Goal: Task Accomplishment & Management: Use online tool/utility

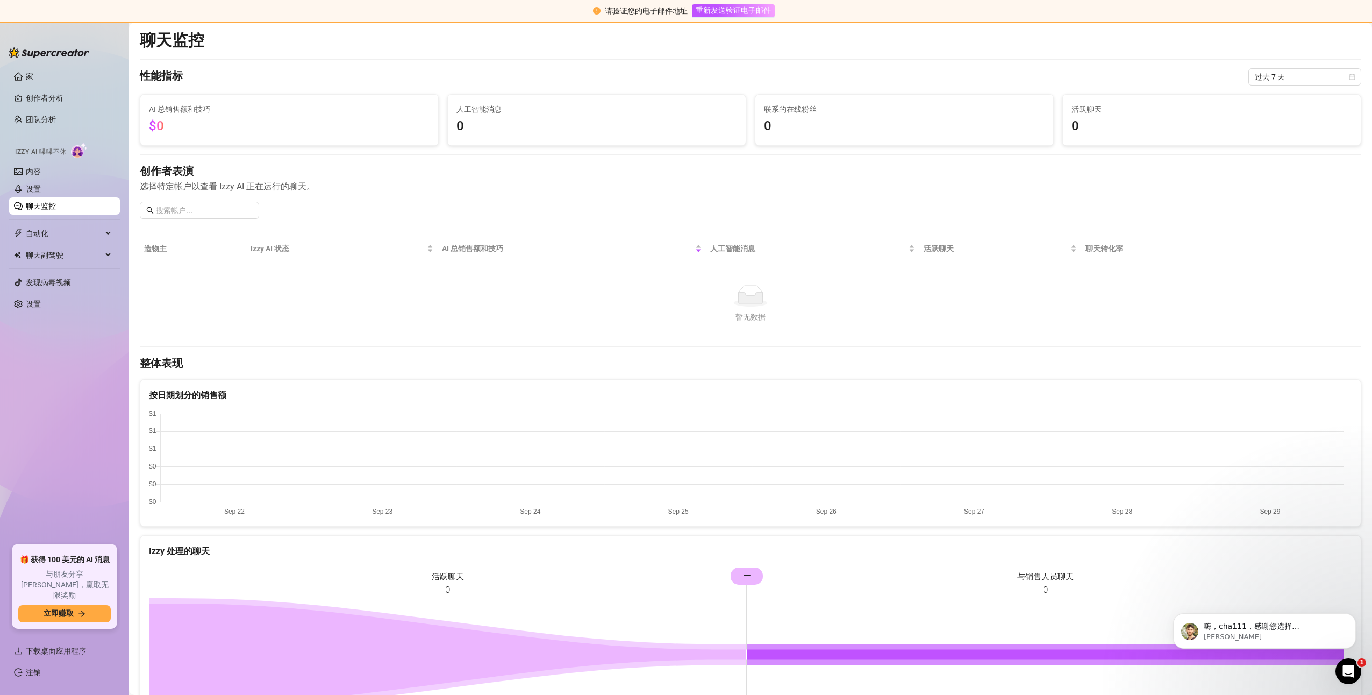
click at [1078, 459] on canvas at bounding box center [746, 464] width 1195 height 108
click at [1068, 330] on td "暂无数据 暂无数据" at bounding box center [751, 303] width 1222 height 85
click at [719, 6] on span "重新发送验证电子邮件" at bounding box center [733, 11] width 75 height 10
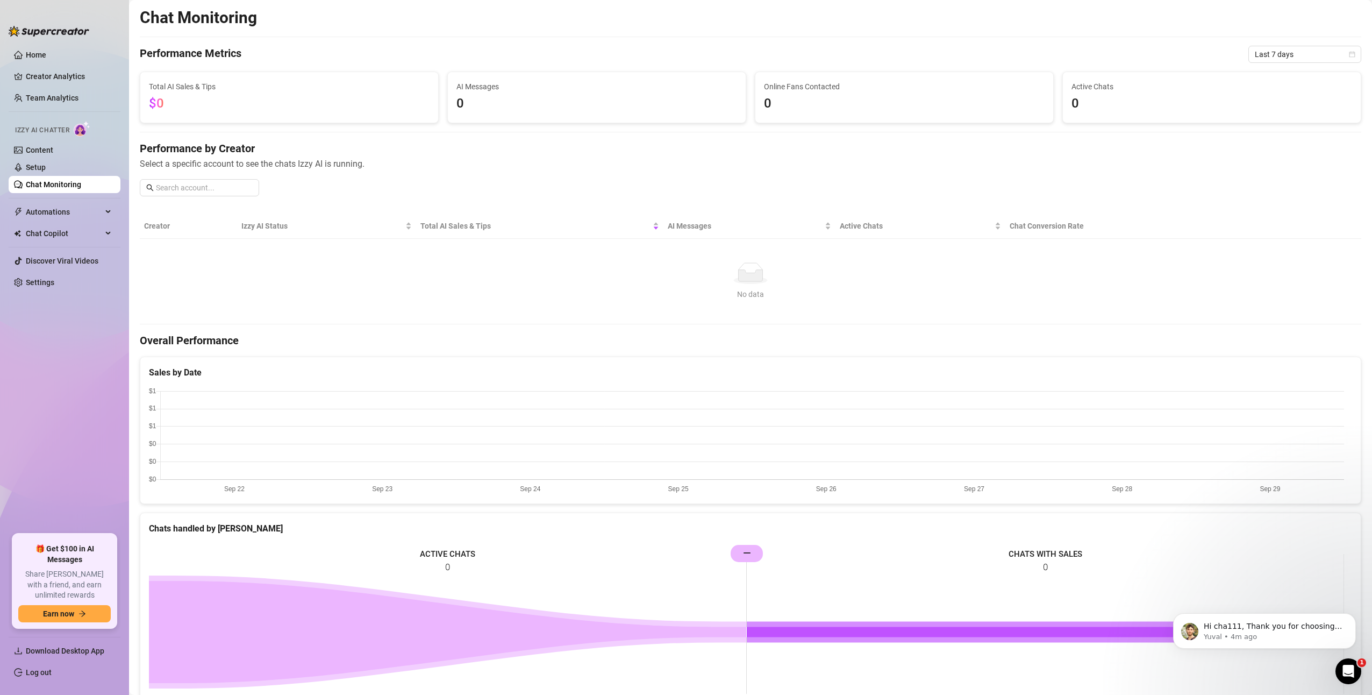
click at [475, 34] on div "Chat Monitoring Performance Metrics Last 7 days Total AI Sales & Tips $0 AI Mes…" at bounding box center [751, 472] width 1222 height 928
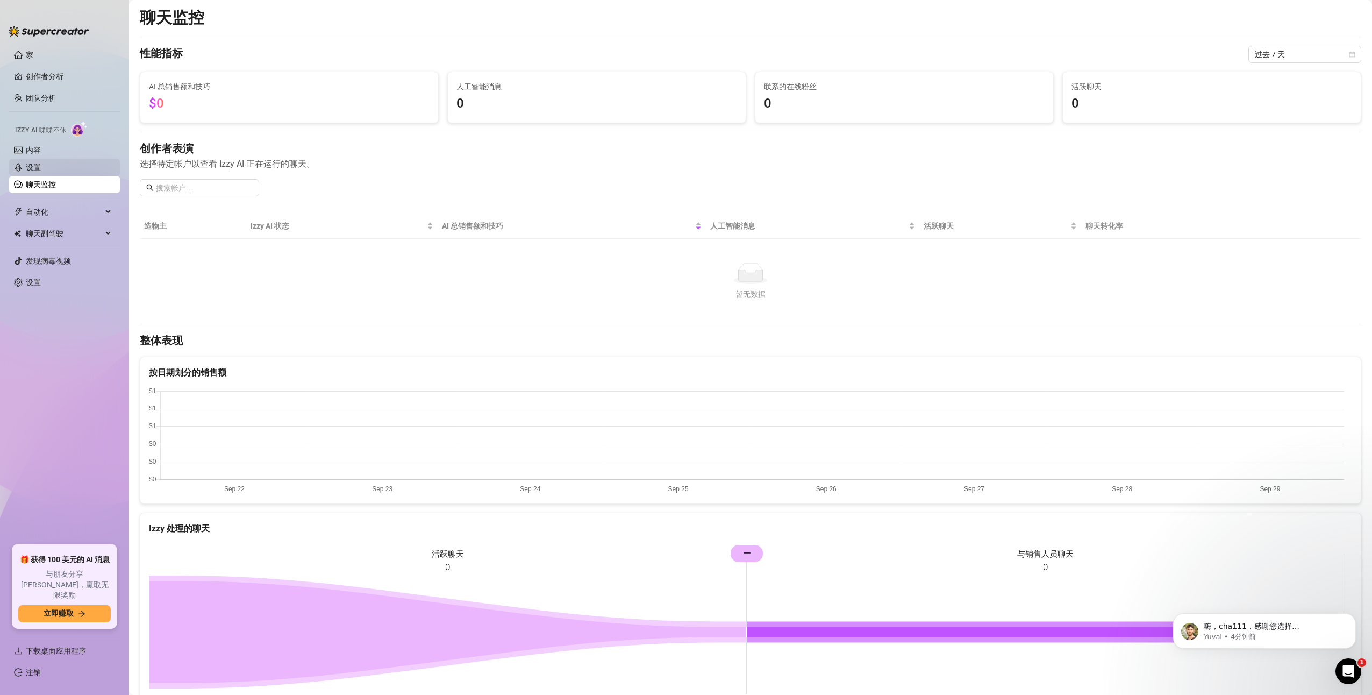
click at [41, 163] on link "设置" at bounding box center [33, 167] width 15 height 9
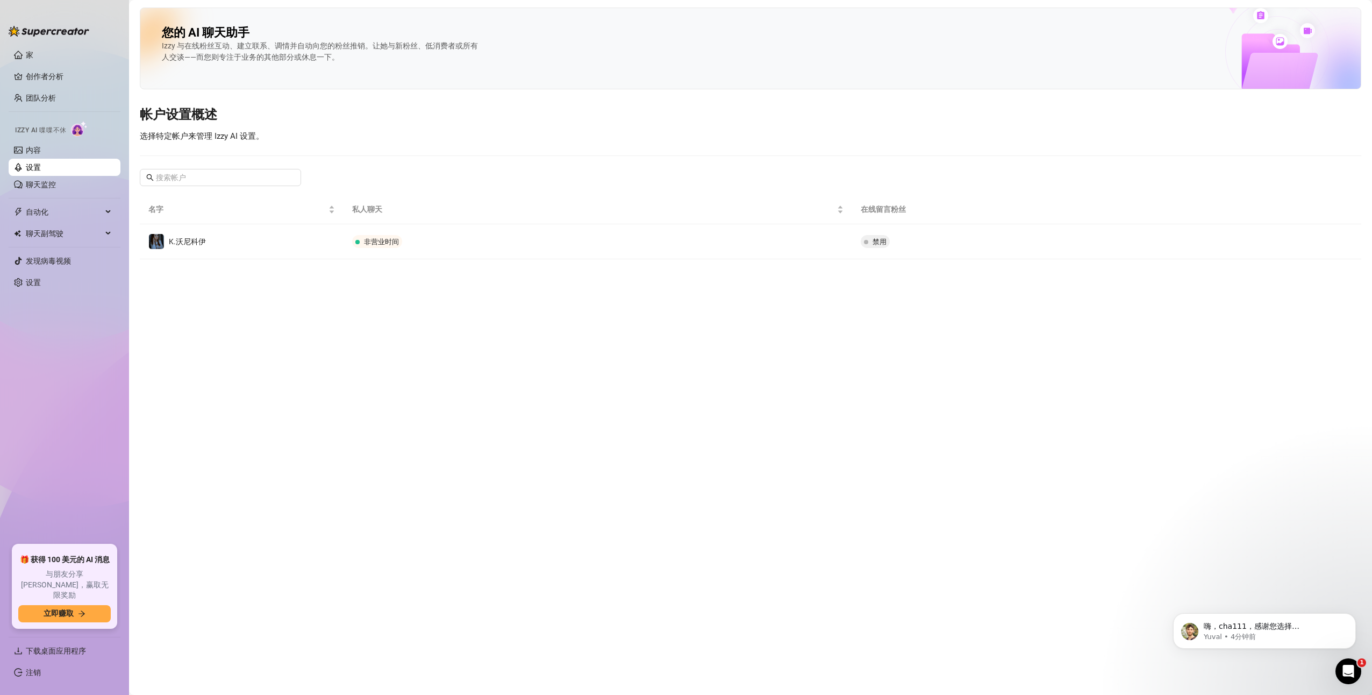
click at [461, 376] on main "您的 AI 聊天助手 Izzy 与在线粉丝互动、建立联系、调情并自动向您的粉丝推销。让她与新粉丝、低消费者或所有人交谈——而您则专注于业务的其他部分或休息一下…" at bounding box center [750, 347] width 1243 height 695
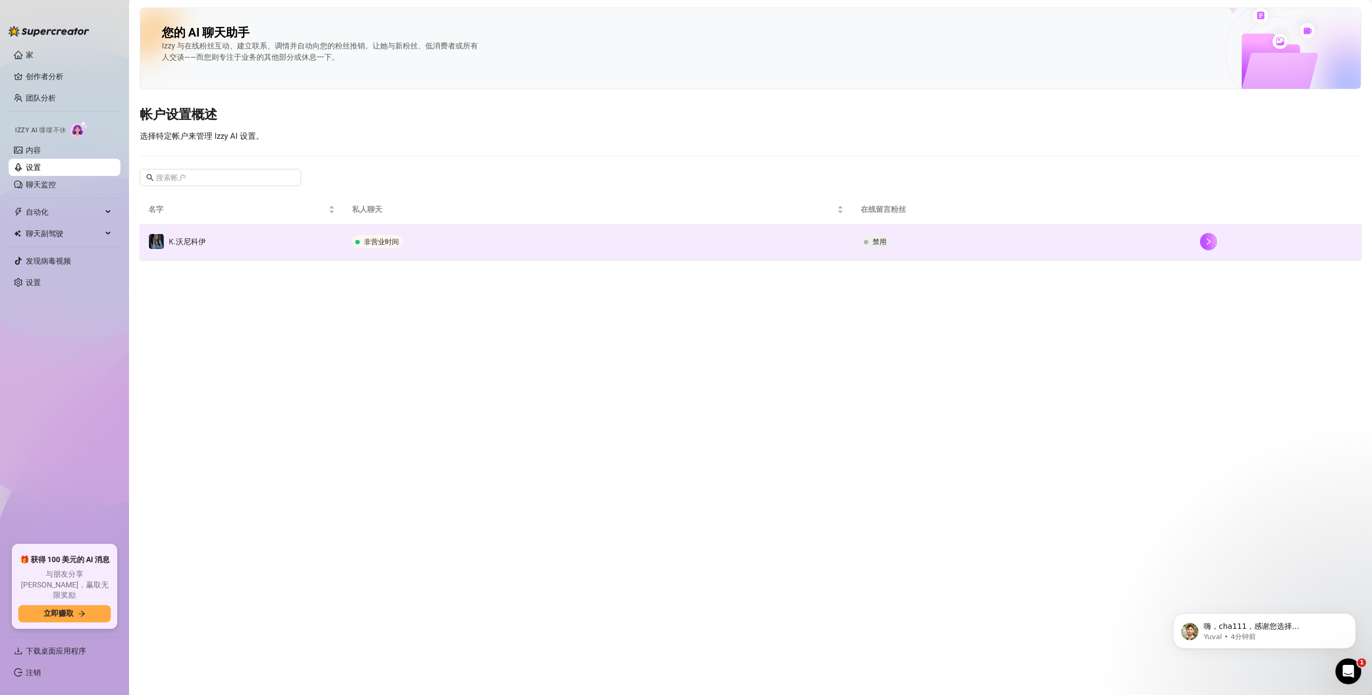
click at [825, 241] on td "非营业时间" at bounding box center [598, 241] width 509 height 35
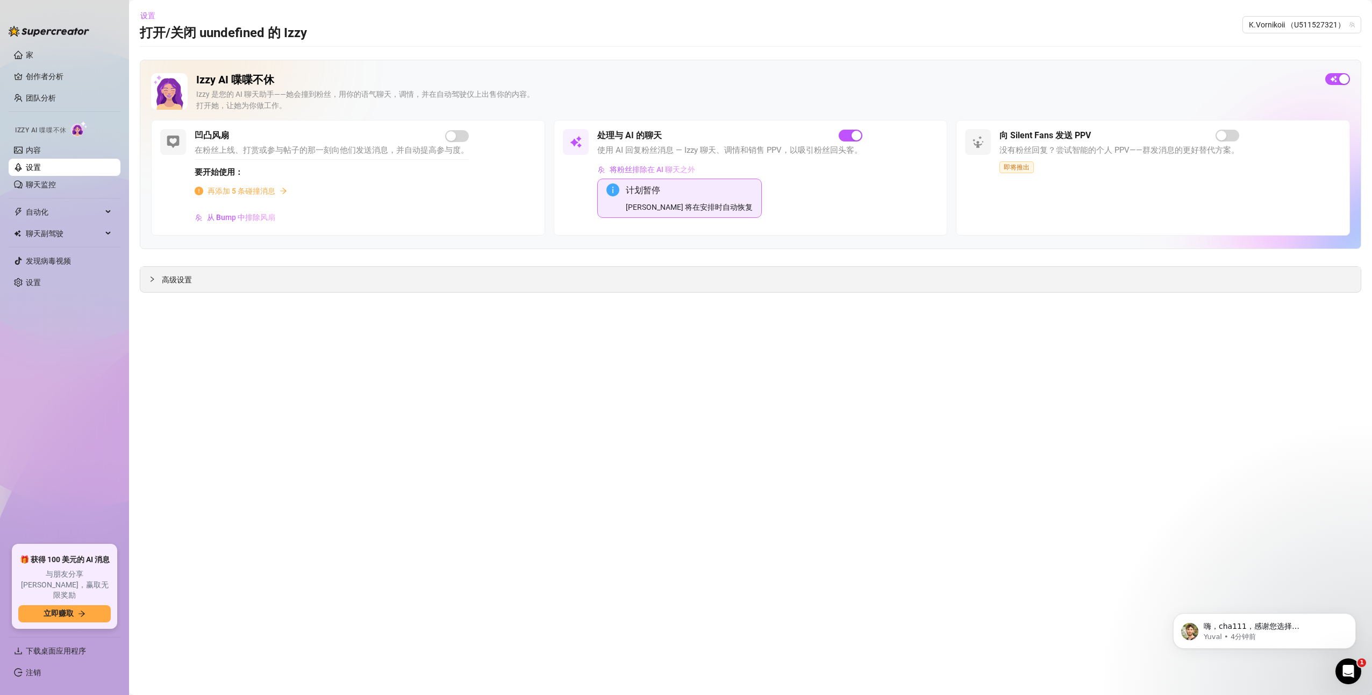
click at [176, 278] on span "高级设置" at bounding box center [177, 280] width 30 height 12
click at [750, 411] on span "再试一次" at bounding box center [751, 412] width 30 height 10
click at [151, 276] on icon "倒塌" at bounding box center [152, 279] width 6 height 6
click at [746, 416] on span "再试一次" at bounding box center [751, 412] width 30 height 10
click at [32, 281] on link "设置" at bounding box center [33, 282] width 15 height 9
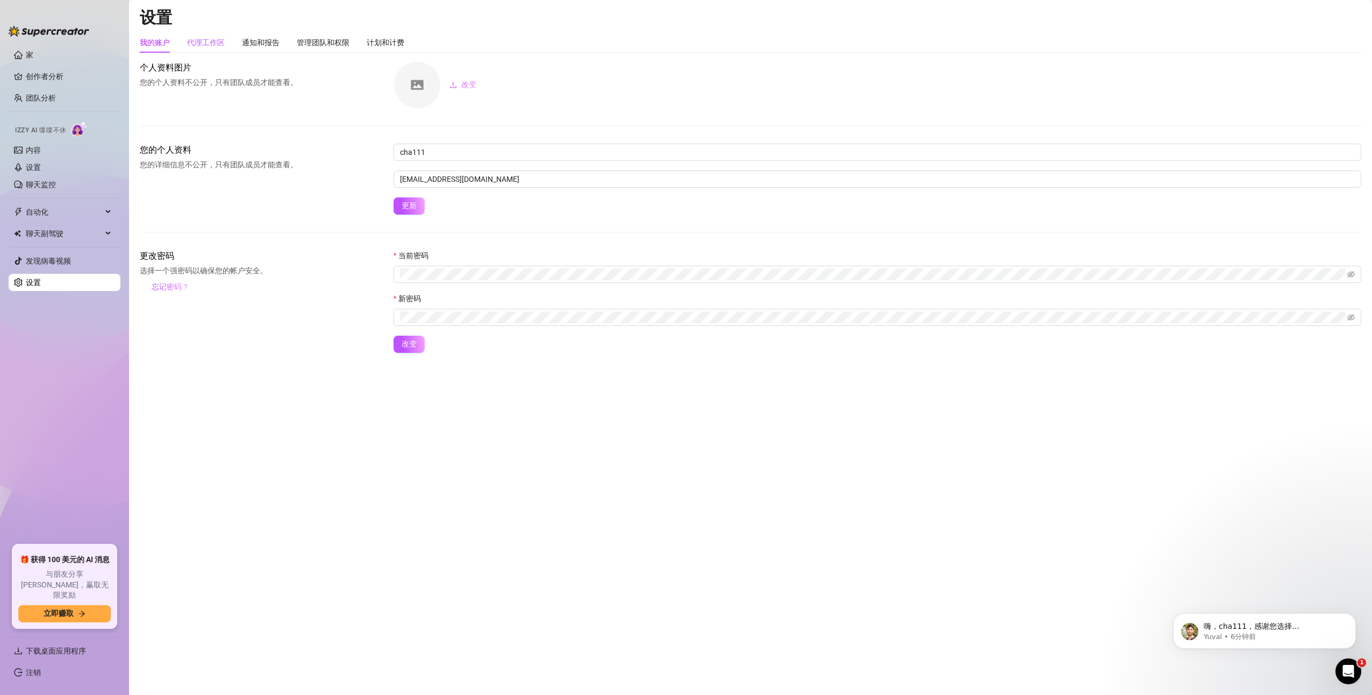
click at [219, 41] on div "代理工作区" at bounding box center [206, 43] width 38 height 12
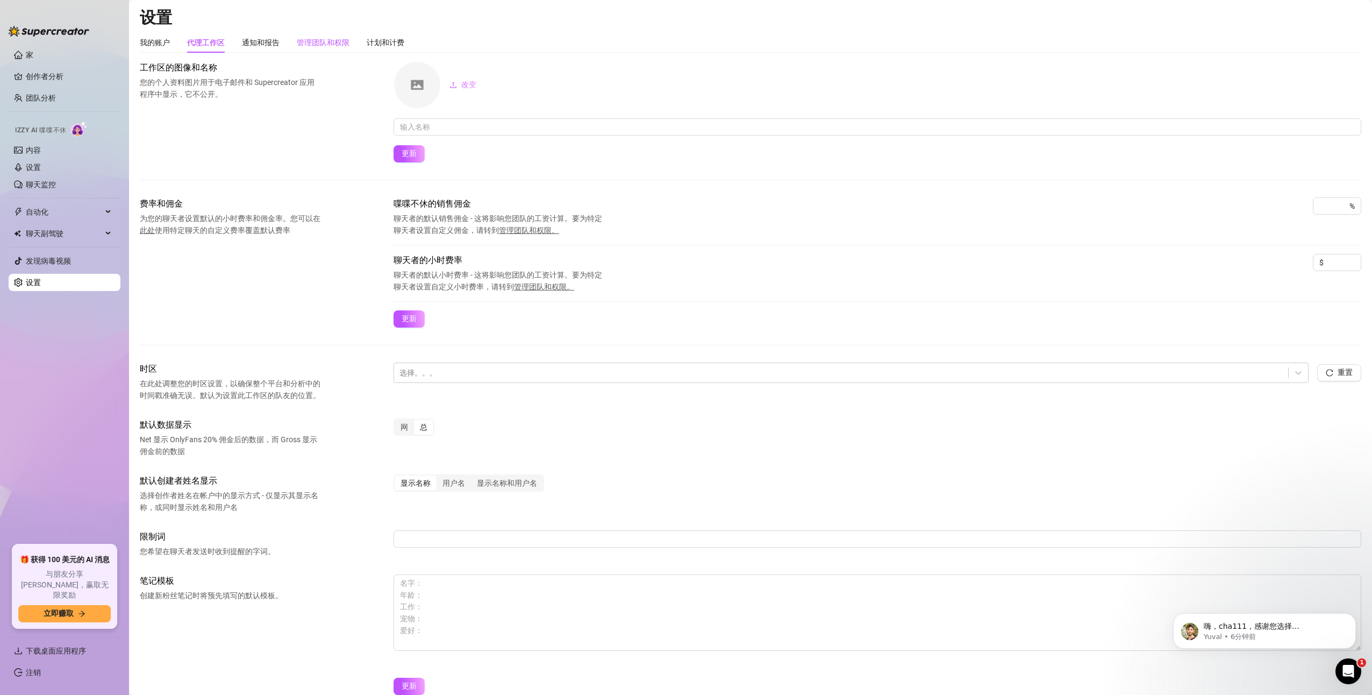
click at [326, 44] on div "管理团队和权限" at bounding box center [323, 43] width 53 height 12
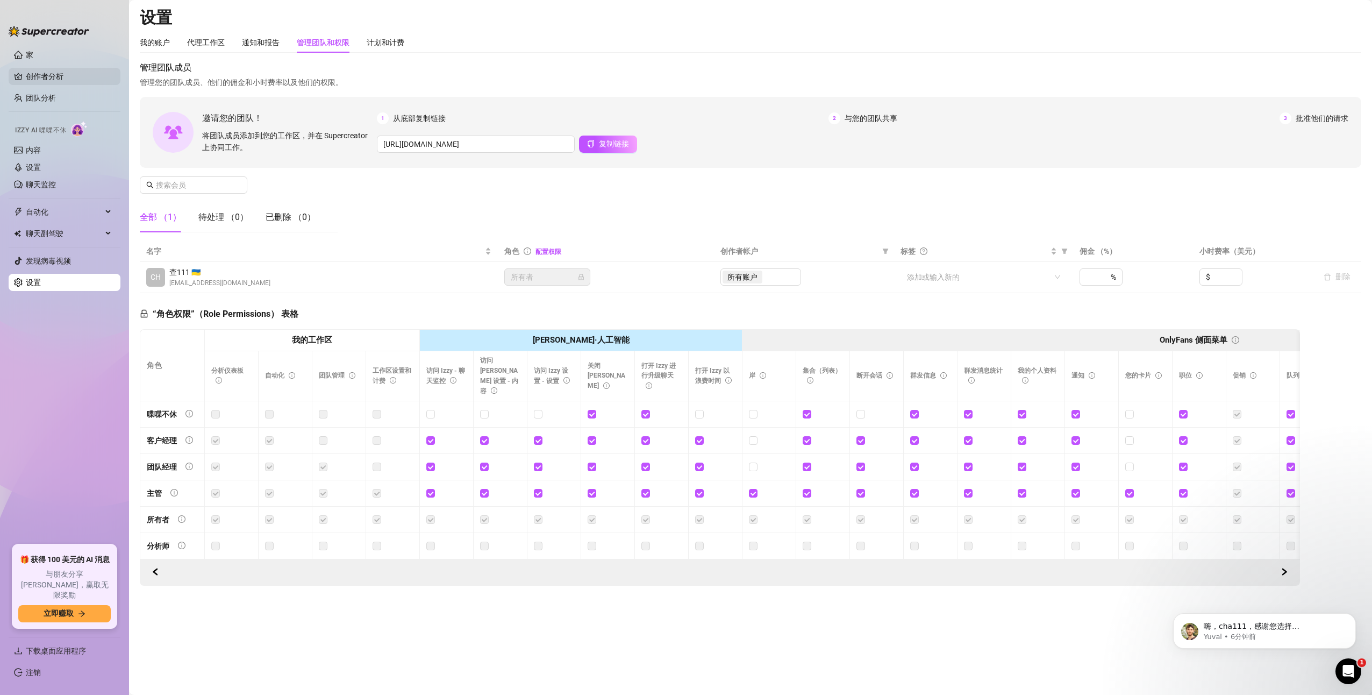
click at [53, 75] on link "创作者分析" at bounding box center [69, 76] width 86 height 17
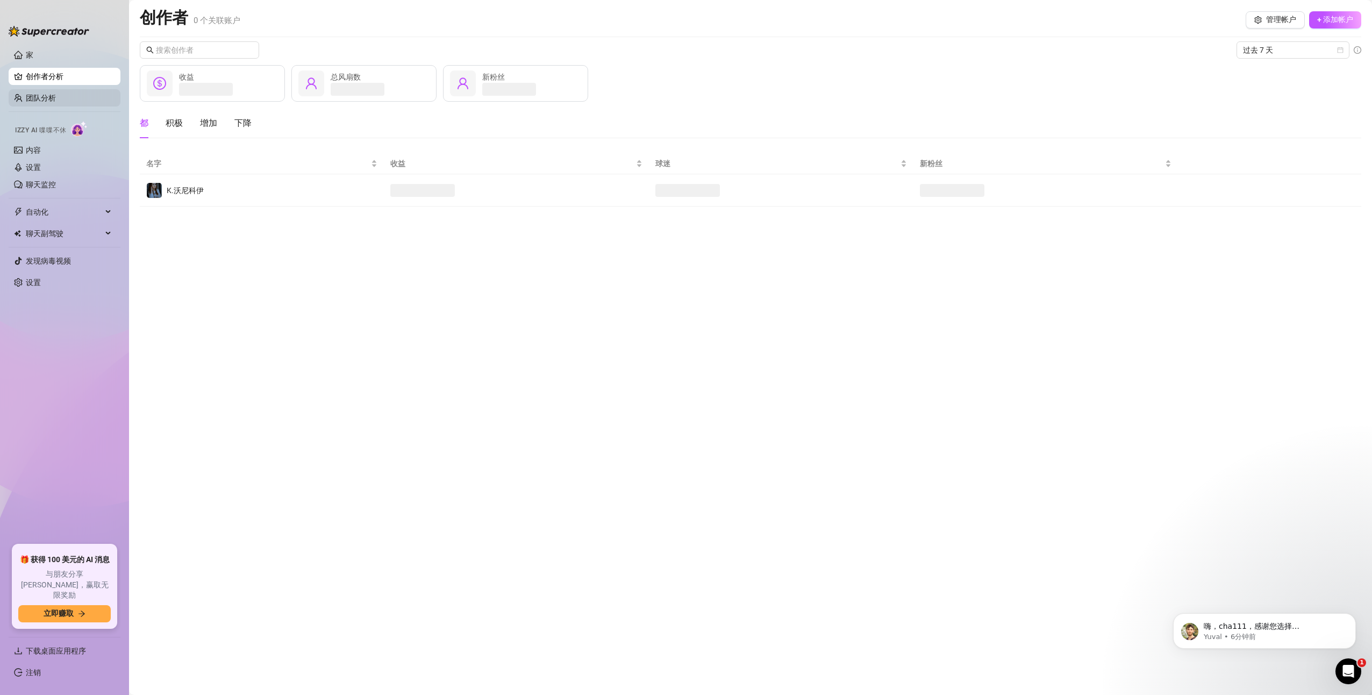
click at [49, 100] on link "团队分析" at bounding box center [41, 98] width 30 height 9
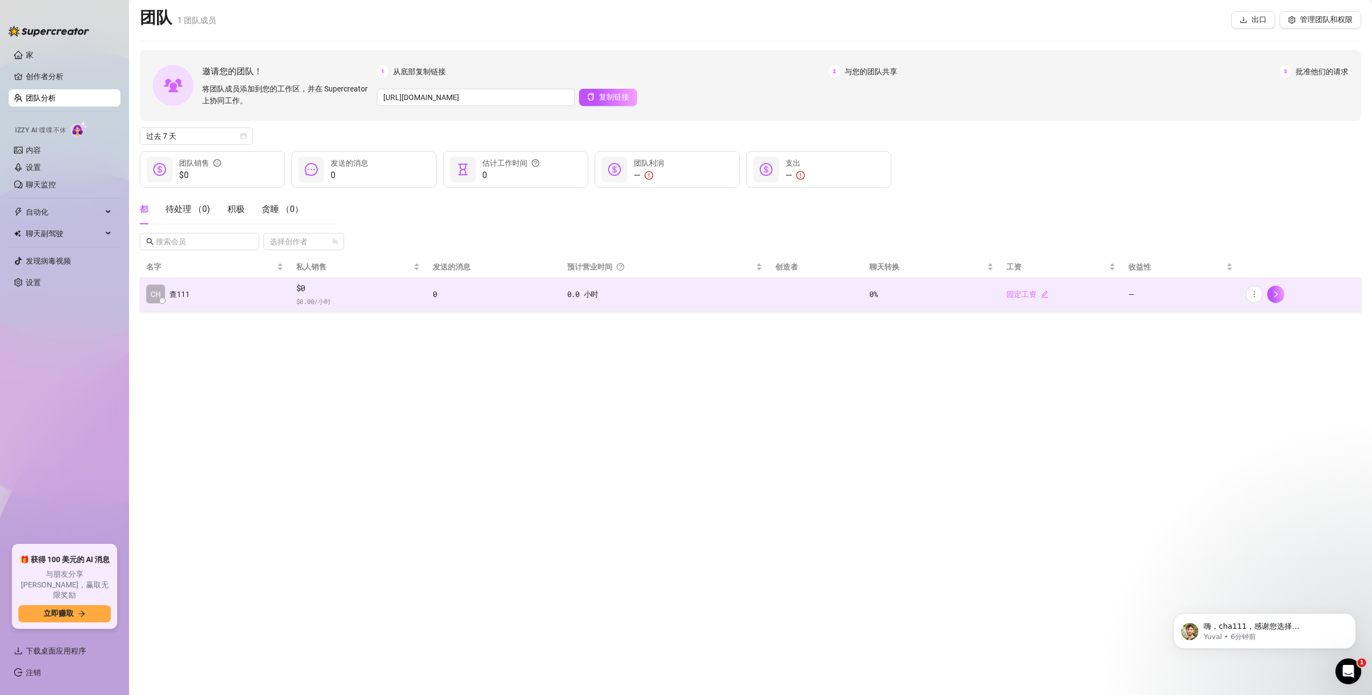
click at [202, 296] on td "CH 查111" at bounding box center [215, 294] width 150 height 34
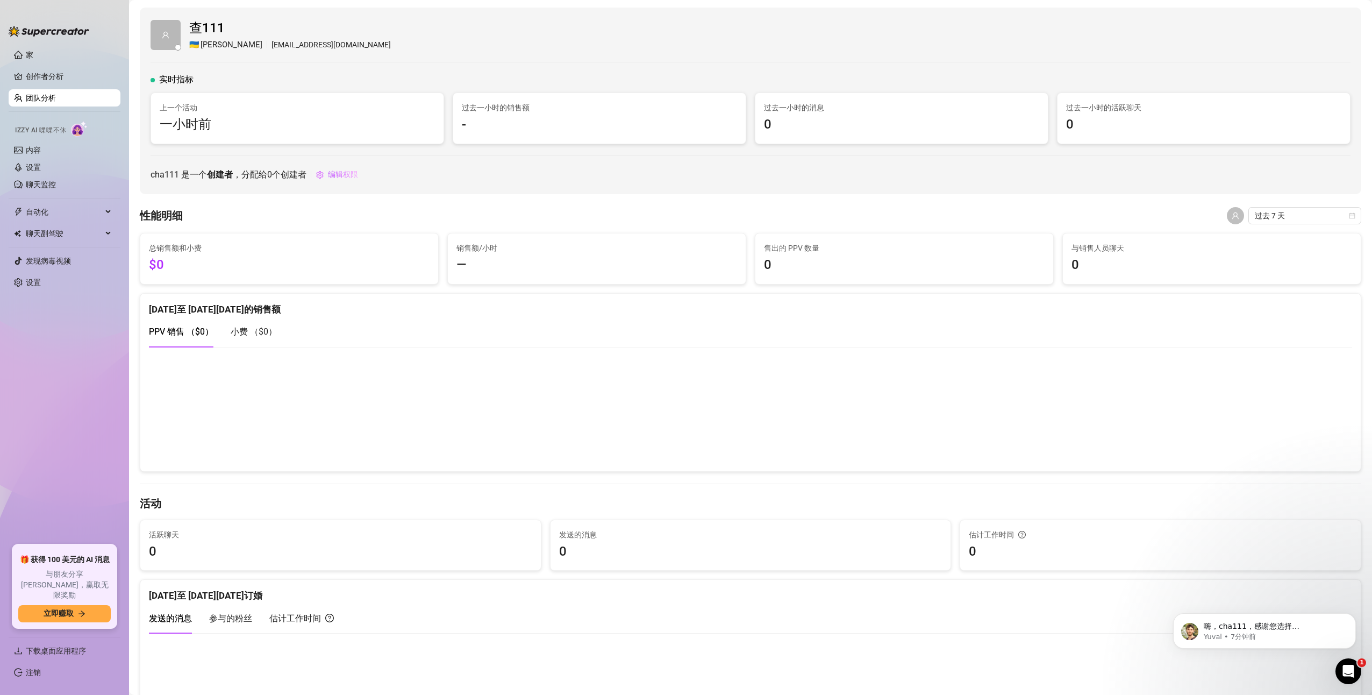
click at [167, 34] on icon "用户" at bounding box center [165, 34] width 6 height 6
click at [44, 67] on ul "家 创作者分析 团队分析 Izzy AI 喋喋不休 内容 设置 聊天监控 自动化 聊天副驾驶 发现病毒视频 设置" at bounding box center [65, 291] width 112 height 498
click at [44, 70] on link "创作者分析" at bounding box center [69, 76] width 86 height 17
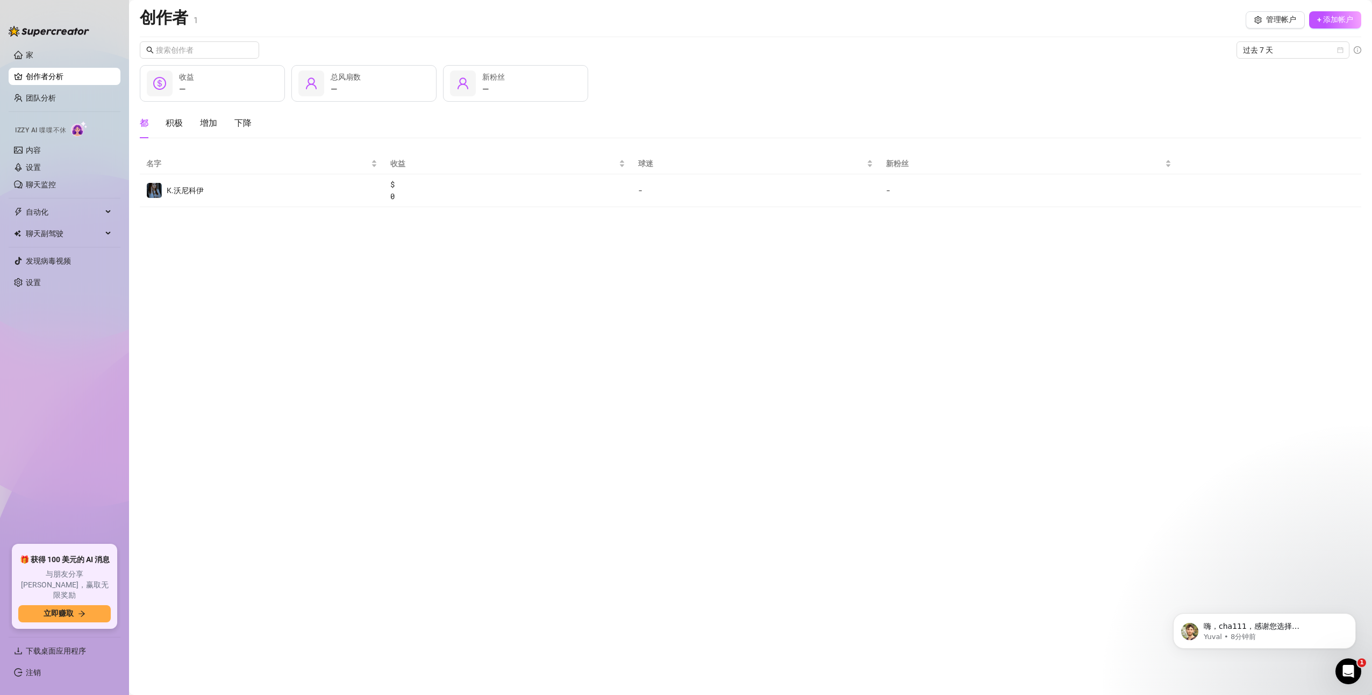
click at [285, 284] on main "创作者 1 管理帐户 + 添加帐户 过去 7 天 — 收益 — 总风扇数 — 新粉丝 都 积极 增加 下降 名字 收益 球迷 新粉丝 K.沃尼科伊 $ 0 -…" at bounding box center [750, 347] width 1243 height 695
click at [47, 129] on span "Izzy AI 喋喋不休" at bounding box center [41, 130] width 52 height 10
click at [73, 127] on img at bounding box center [79, 129] width 17 height 16
click at [35, 166] on link "设置" at bounding box center [33, 167] width 15 height 9
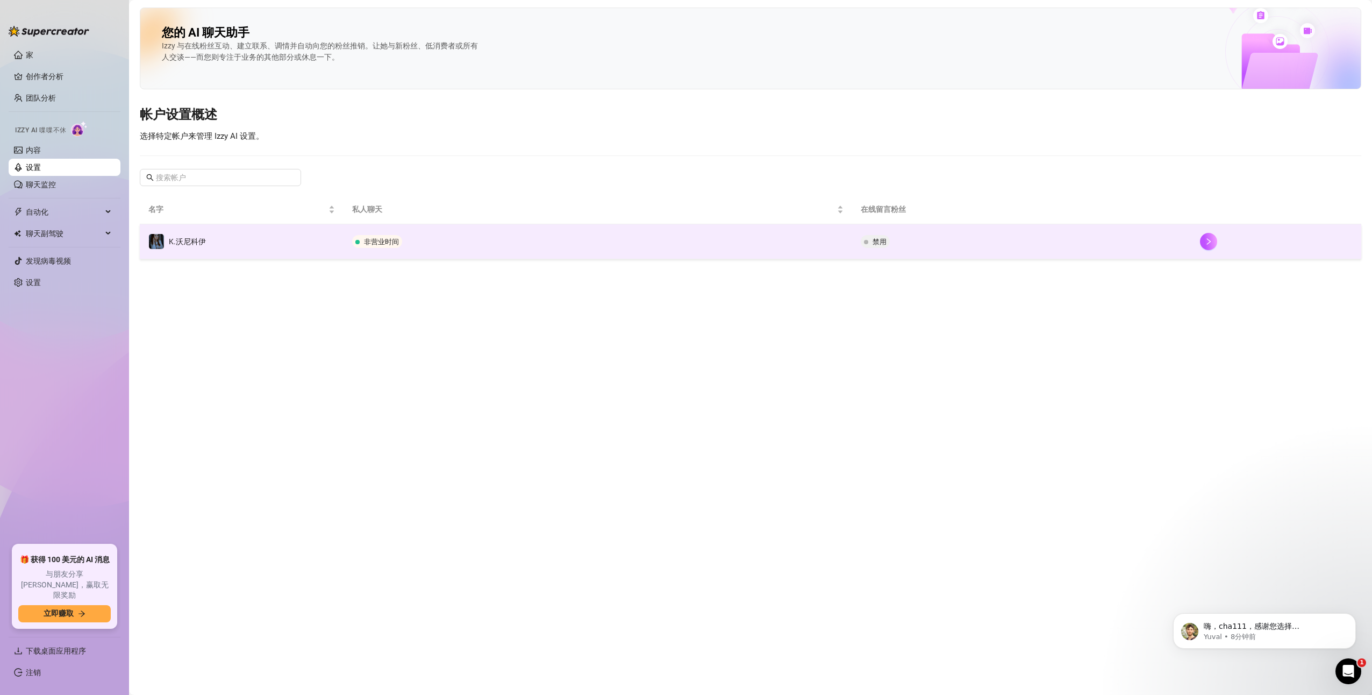
drag, startPoint x: 364, startPoint y: 239, endPoint x: 307, endPoint y: 251, distance: 58.2
click at [297, 272] on main "您的 AI 聊天助手 Izzy 与在线粉丝互动、建立联系、调情并自动向您的粉丝推销。让她与新粉丝、低消费者或所有人交谈——而您则专注于业务的其他部分或休息一下…" at bounding box center [750, 347] width 1243 height 695
click at [315, 239] on td "K.沃尼科伊" at bounding box center [242, 241] width 204 height 35
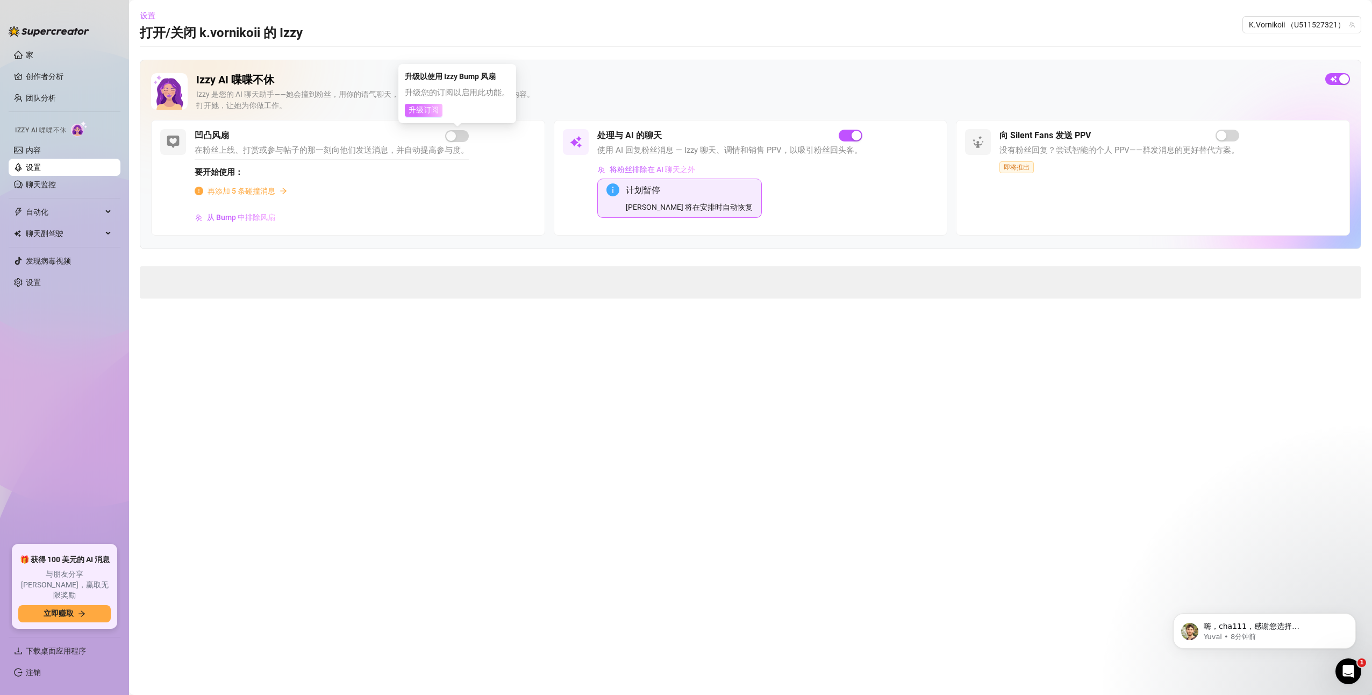
click at [429, 113] on span "升级订阅" at bounding box center [424, 110] width 30 height 10
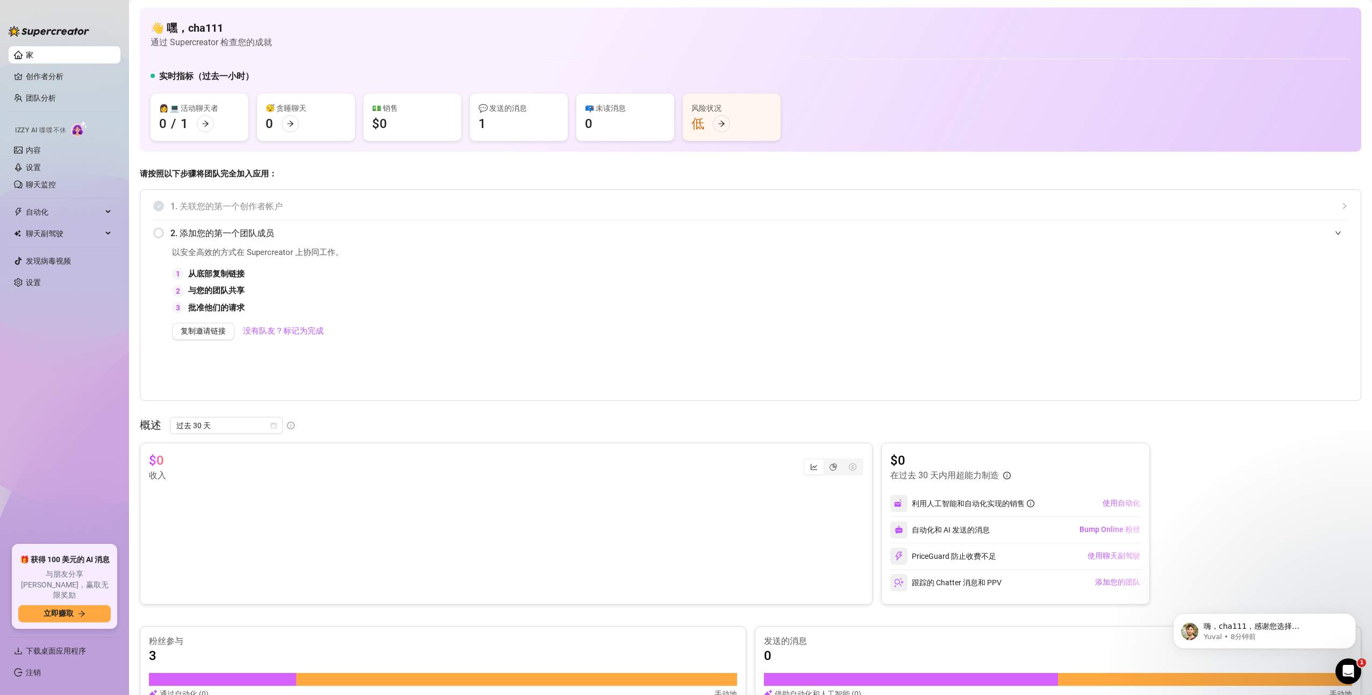
click at [167, 205] on div "1. 关联您的第一个创作者帐户" at bounding box center [750, 206] width 1195 height 26
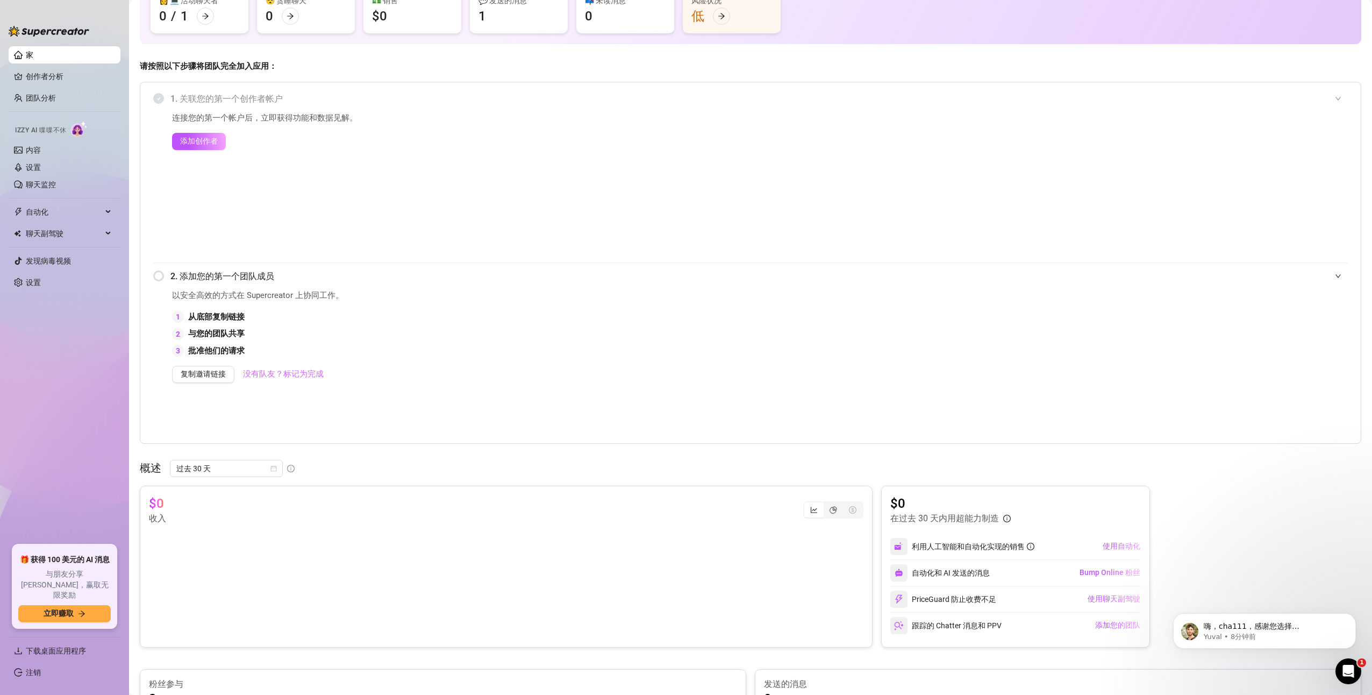
click at [296, 374] on link "没有队友？标记为完成" at bounding box center [283, 374] width 81 height 13
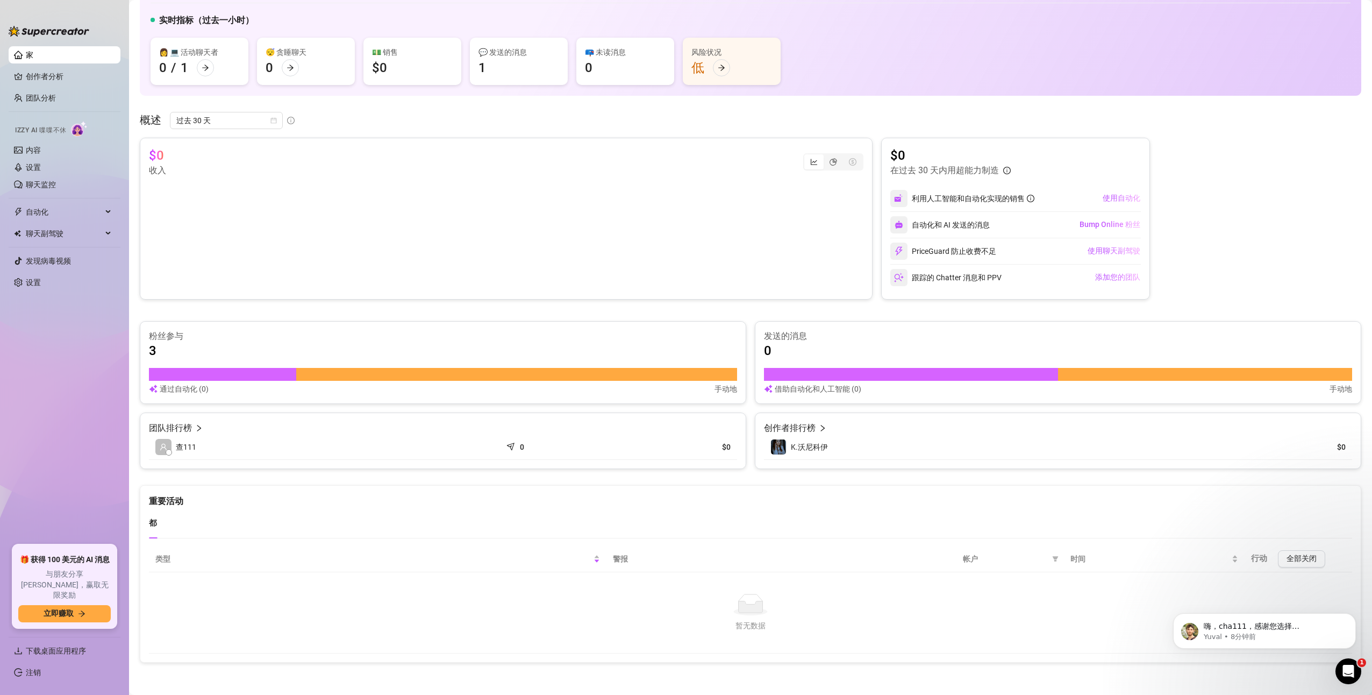
click at [808, 429] on article "创作者排行榜" at bounding box center [790, 428] width 52 height 13
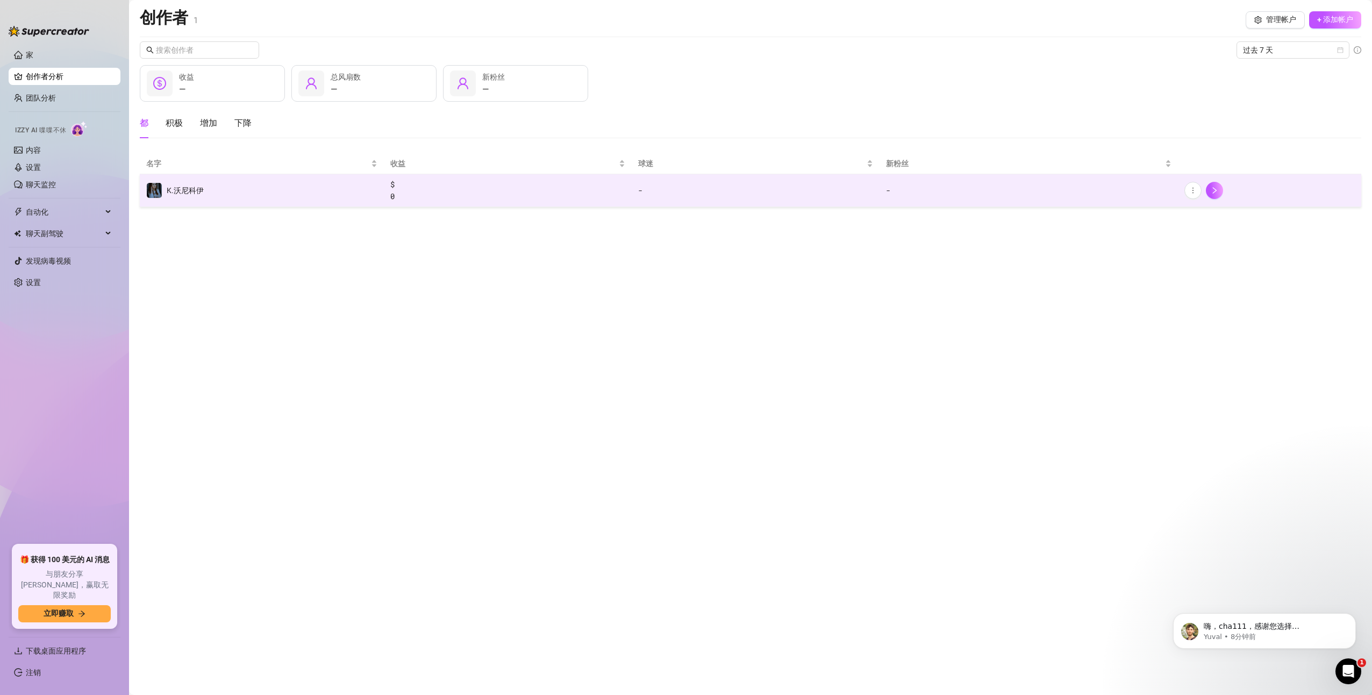
click at [719, 203] on td "-" at bounding box center [756, 190] width 248 height 33
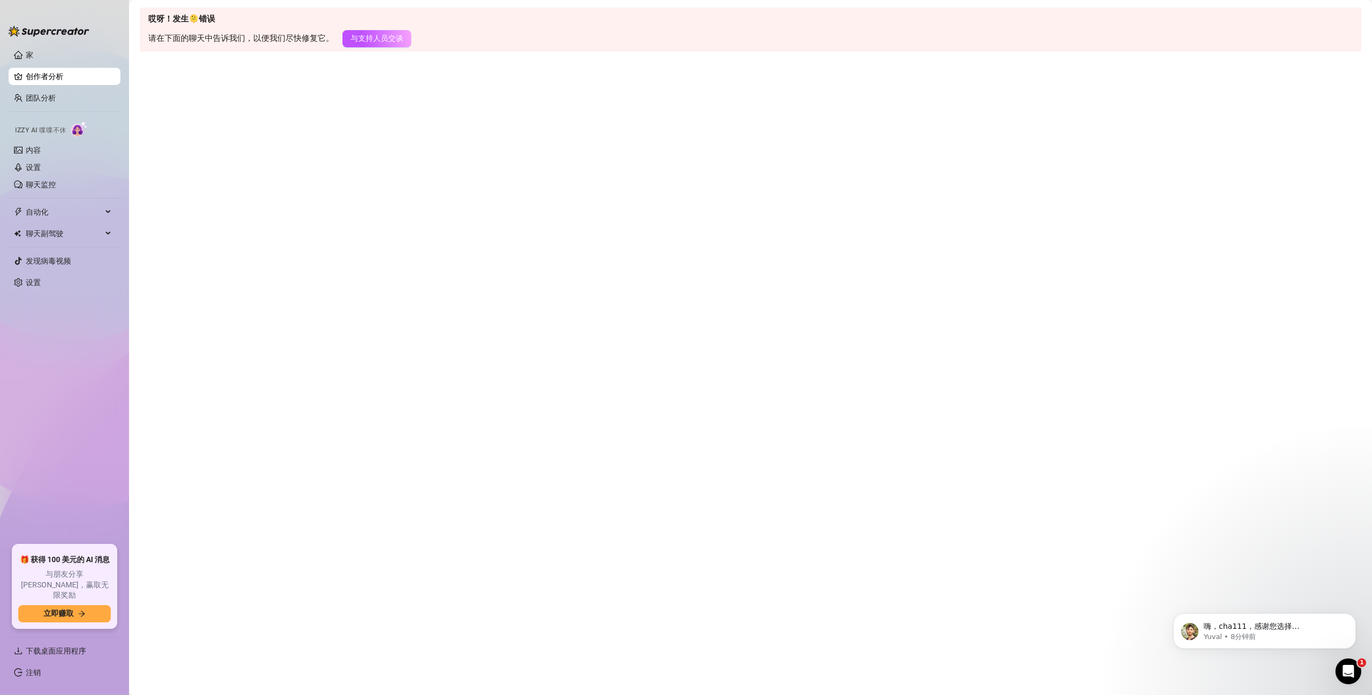
click at [49, 73] on link "创作者分析" at bounding box center [69, 76] width 86 height 17
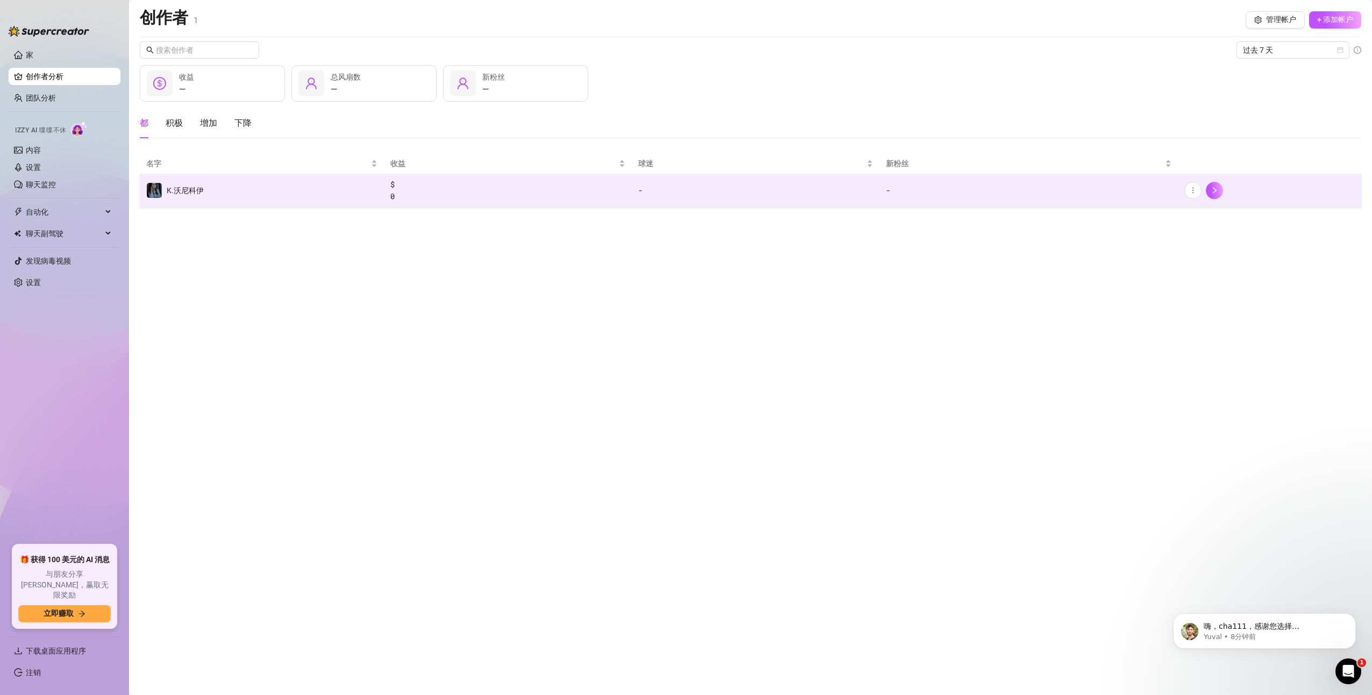
click at [352, 190] on td "K.沃尼科伊" at bounding box center [262, 190] width 244 height 33
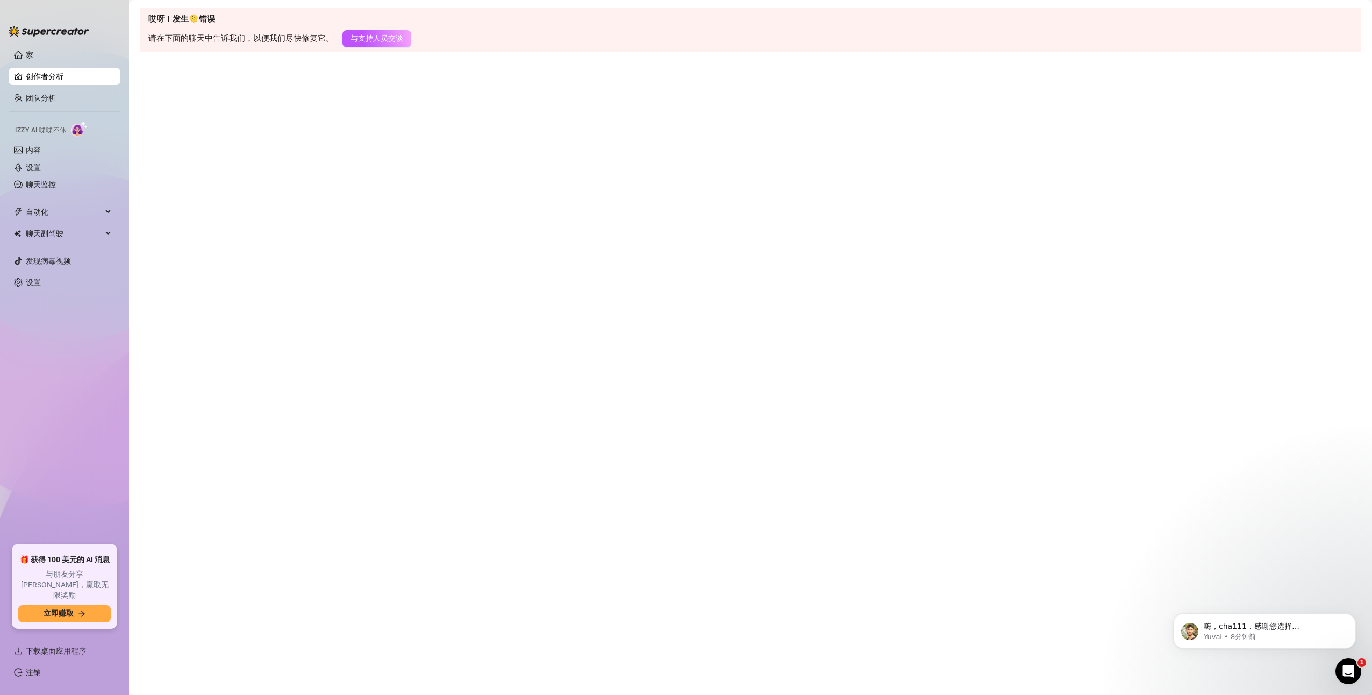
drag, startPoint x: 64, startPoint y: 69, endPoint x: 46, endPoint y: 79, distance: 20.2
click at [64, 69] on link "创作者分析" at bounding box center [69, 76] width 86 height 17
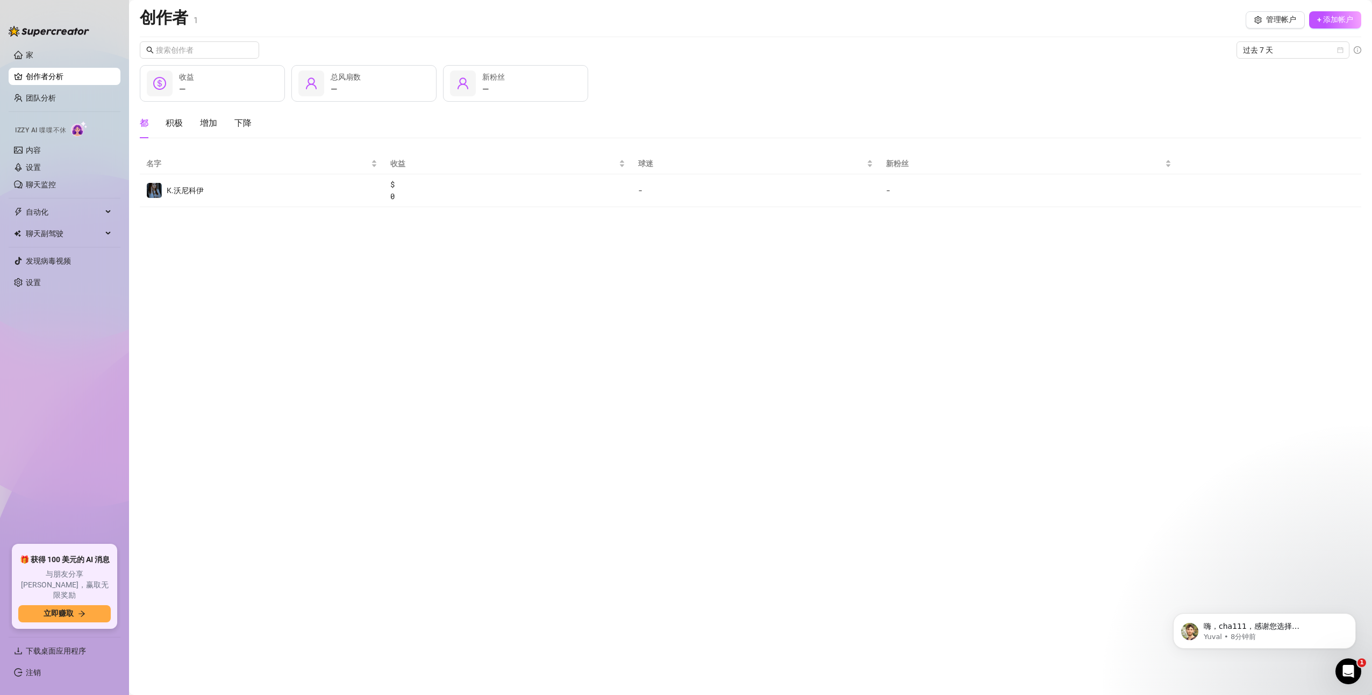
click at [45, 79] on link "创作者分析" at bounding box center [69, 76] width 86 height 17
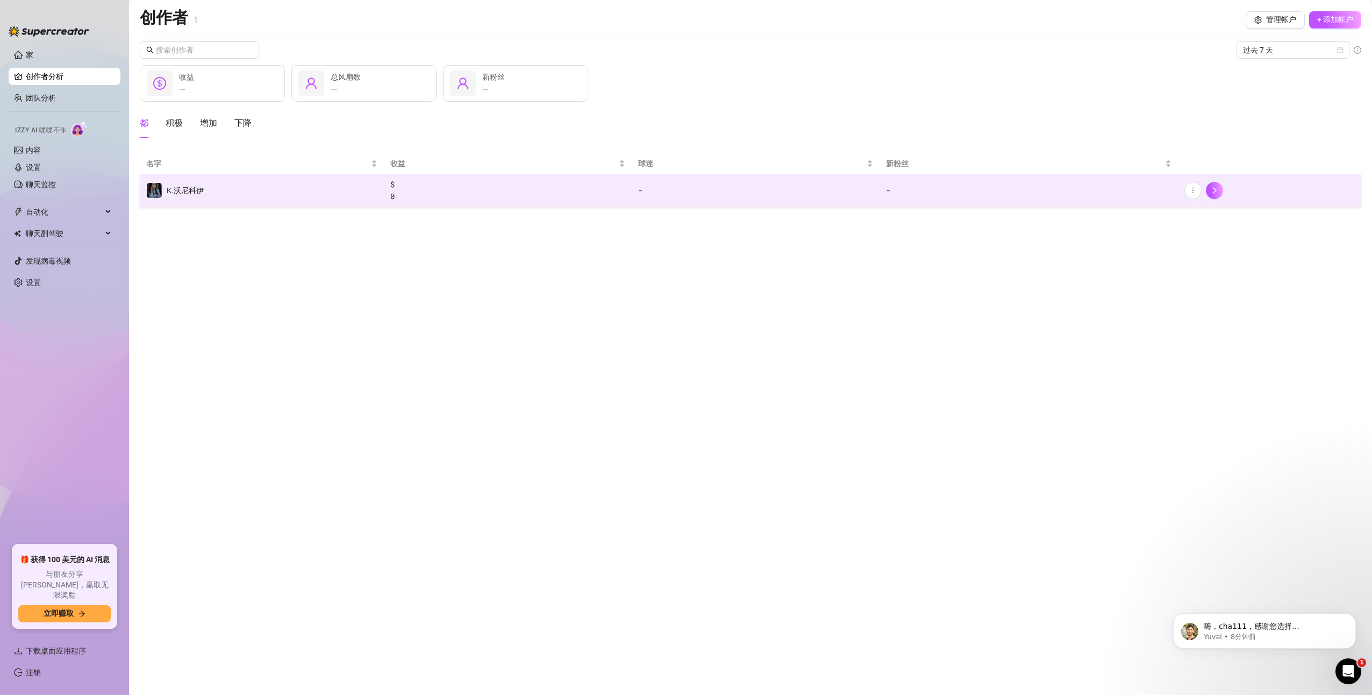
click at [275, 191] on td "K.沃尼科伊" at bounding box center [262, 190] width 244 height 33
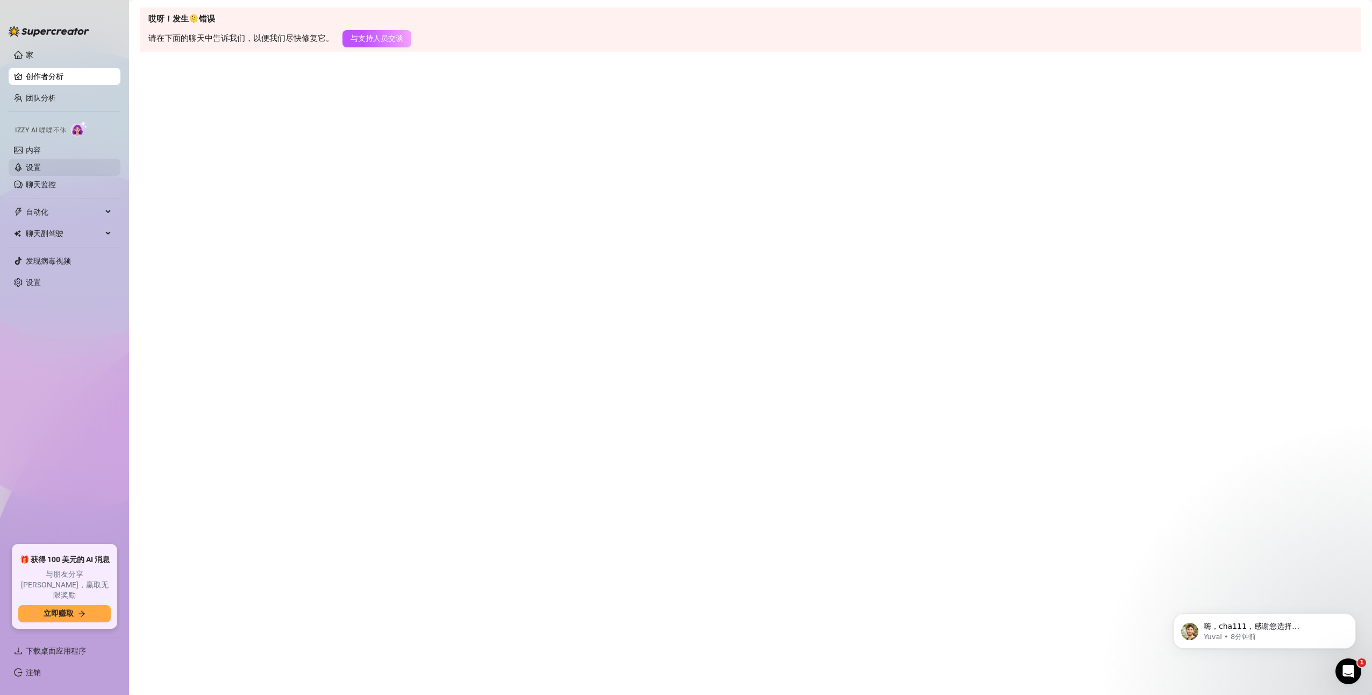
click at [37, 167] on link "设置" at bounding box center [33, 167] width 15 height 9
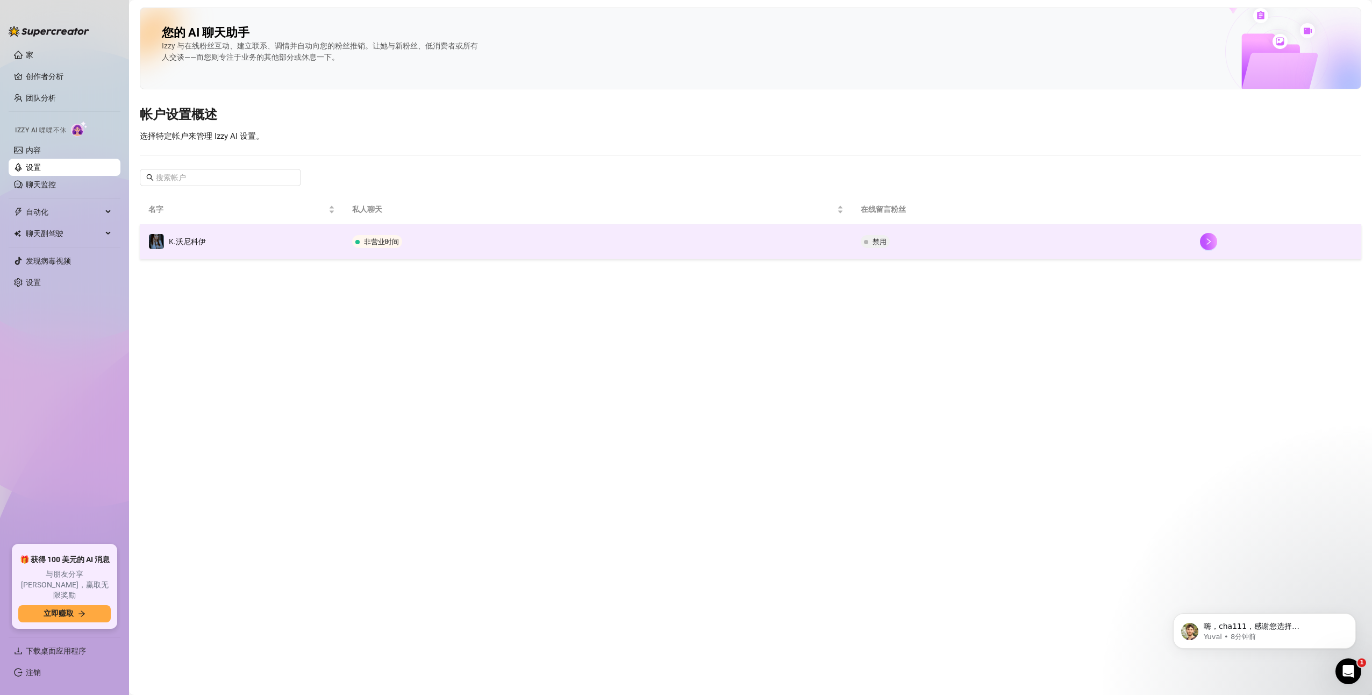
click at [426, 231] on td "非营业时间" at bounding box center [598, 241] width 509 height 35
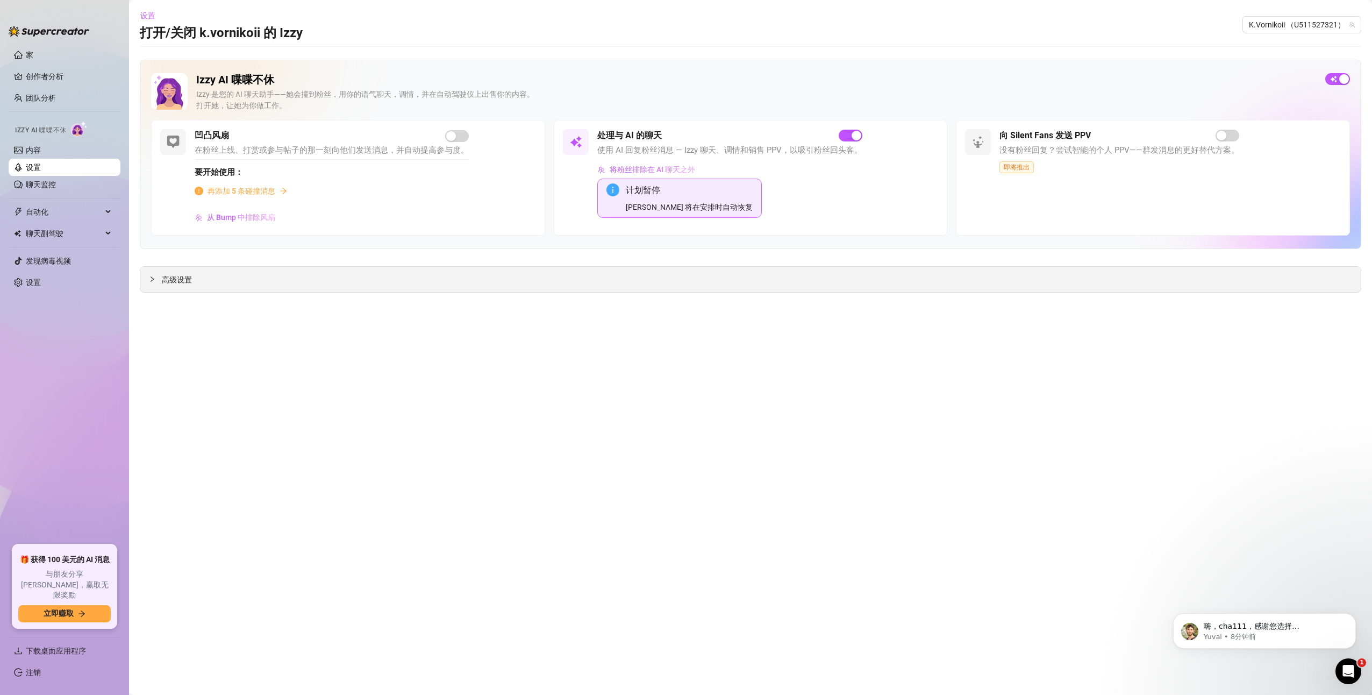
click at [159, 281] on div at bounding box center [155, 279] width 13 height 12
click at [49, 229] on span "聊天副驾驶" at bounding box center [64, 233] width 76 height 17
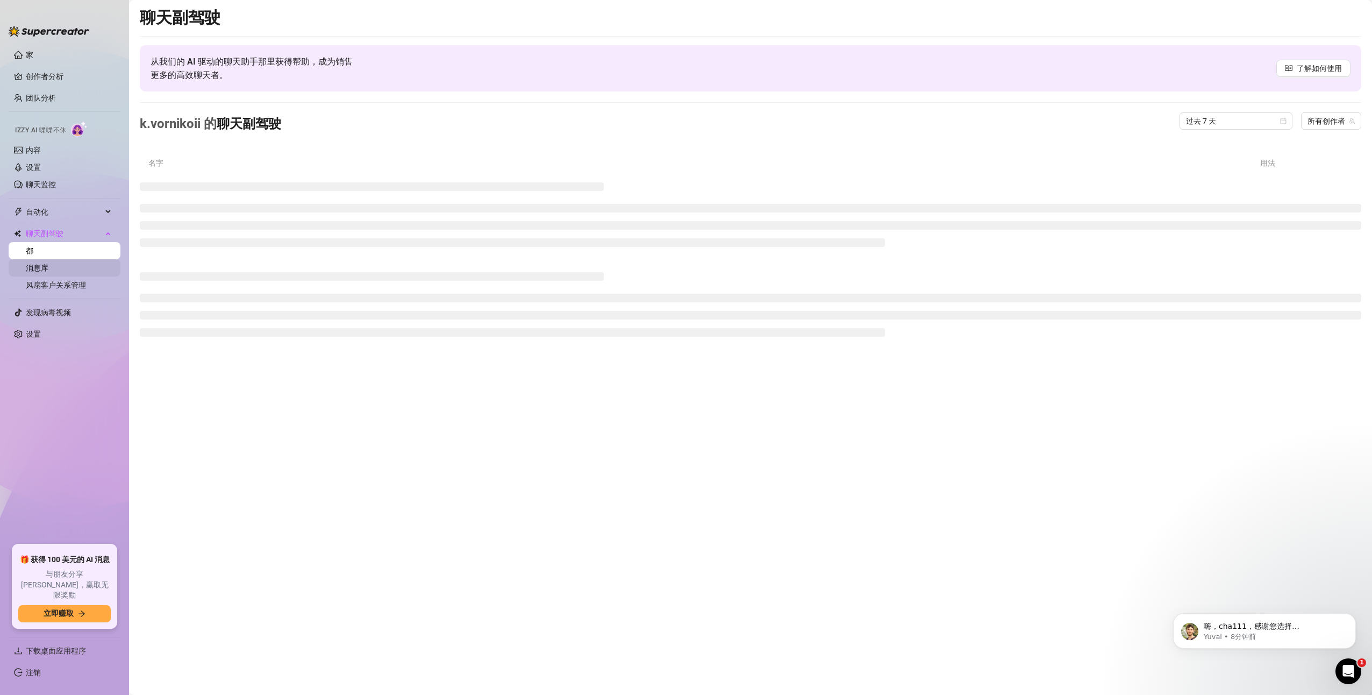
click at [48, 267] on link "消息库" at bounding box center [37, 267] width 23 height 9
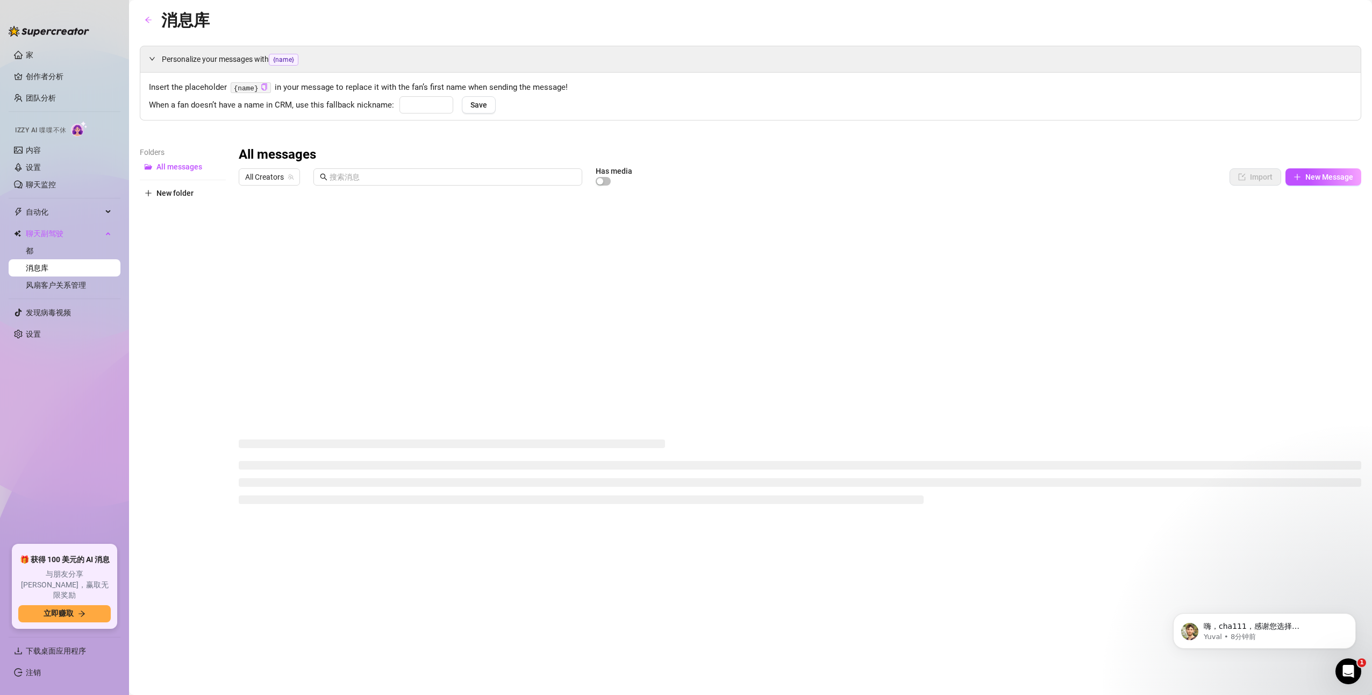
type input "babe"
